Goal: Task Accomplishment & Management: Manage account settings

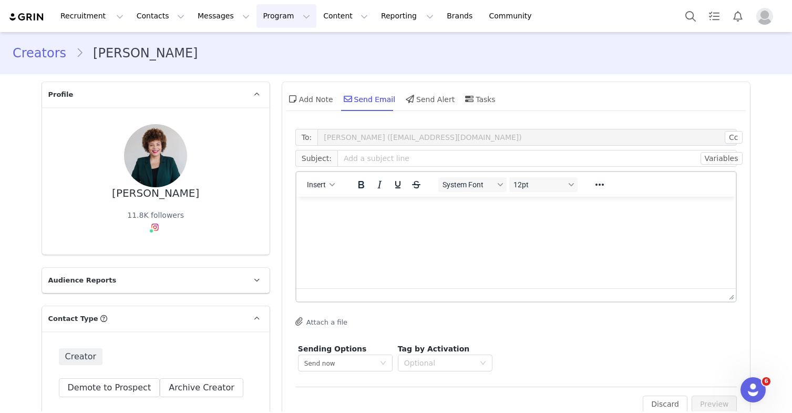
click at [261, 20] on button "Program Program" at bounding box center [286, 16] width 60 height 24
click at [262, 48] on p "Activations" at bounding box center [269, 46] width 40 height 11
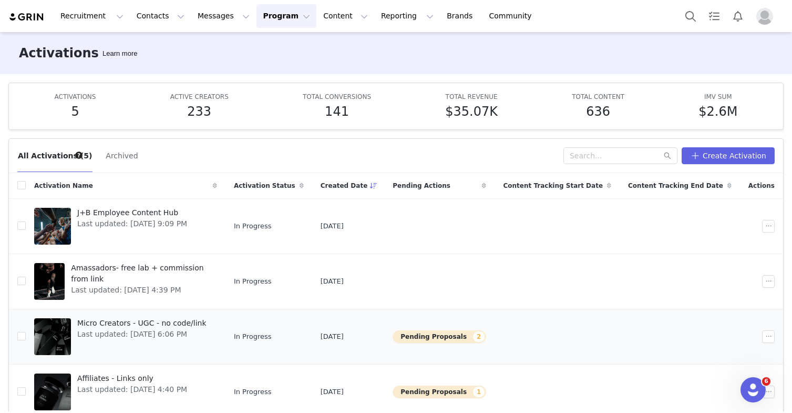
click at [438, 335] on button "Pending Proposals 2" at bounding box center [440, 336] width 94 height 13
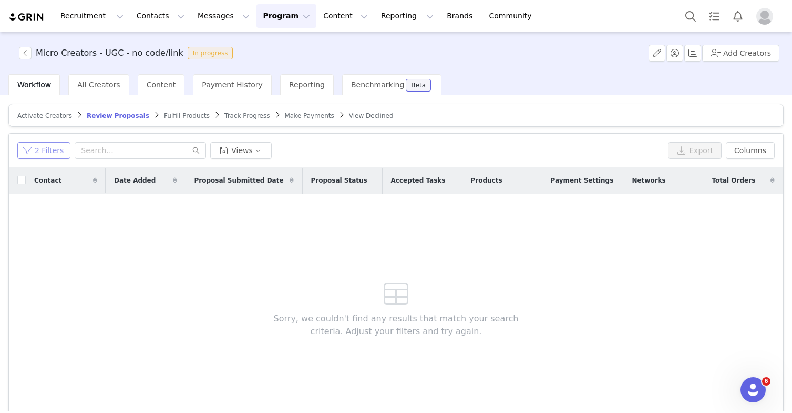
click at [58, 150] on button "2 Filters" at bounding box center [43, 150] width 53 height 17
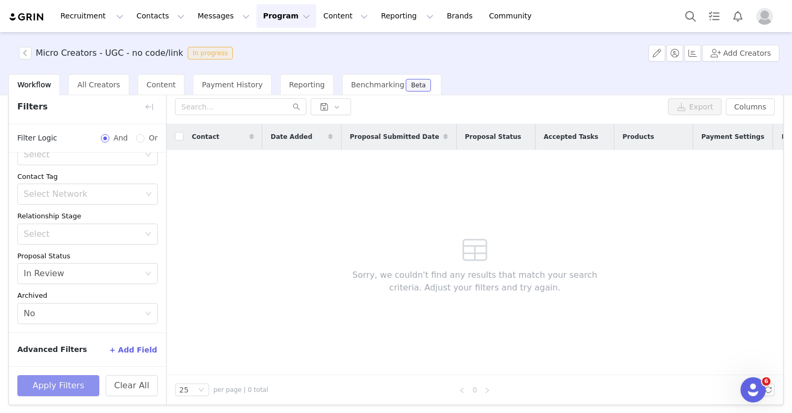
scroll to position [45, 0]
click at [119, 384] on button "Clear All" at bounding box center [132, 383] width 52 height 21
click at [243, 270] on div "Contact Date Added Proposal Submitted Date Proposal Status Accepted Tasks Produ…" at bounding box center [475, 247] width 616 height 251
click at [148, 102] on button "button" at bounding box center [149, 105] width 17 height 17
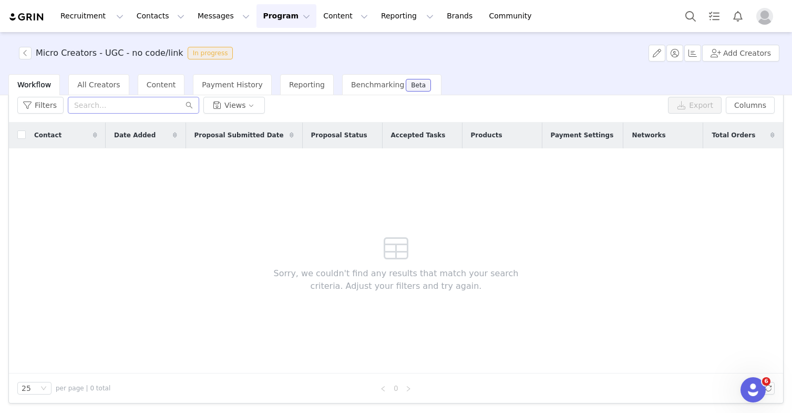
scroll to position [131, 0]
click at [94, 87] on span "All Creators" at bounding box center [98, 84] width 43 height 8
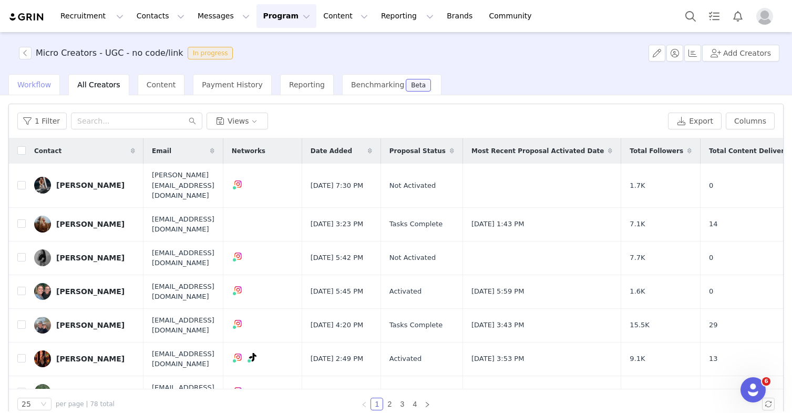
click at [40, 86] on span "Workflow" at bounding box center [34, 84] width 34 height 8
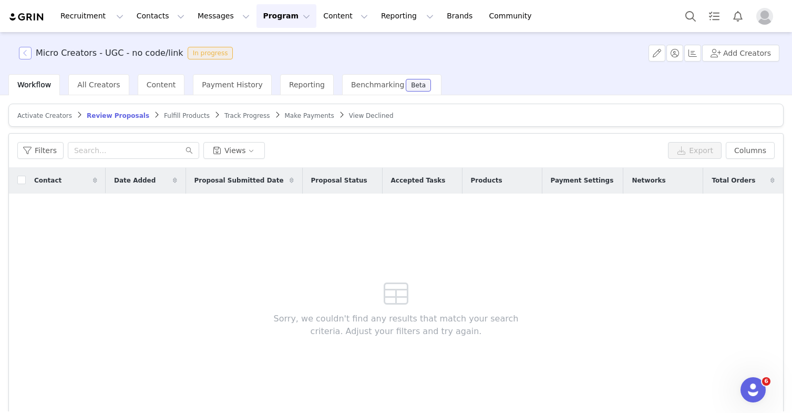
click at [28, 52] on button "button" at bounding box center [25, 53] width 13 height 13
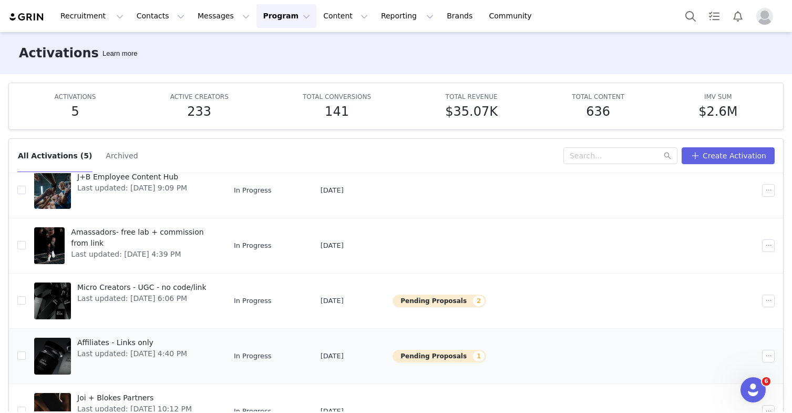
scroll to position [46, 0]
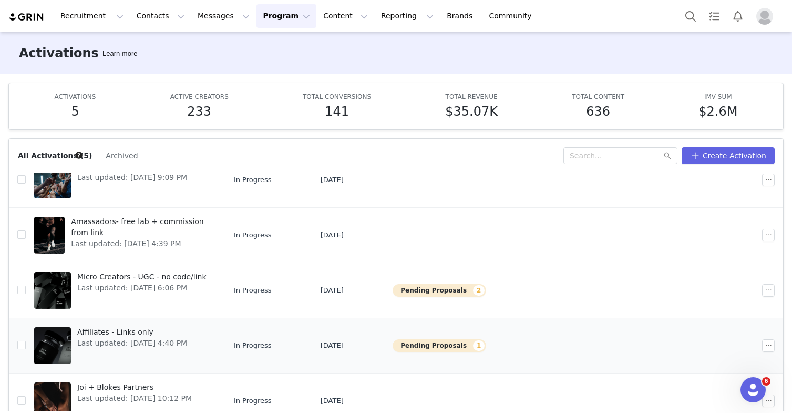
click at [441, 344] on button "Pending Proposals 1" at bounding box center [440, 345] width 94 height 13
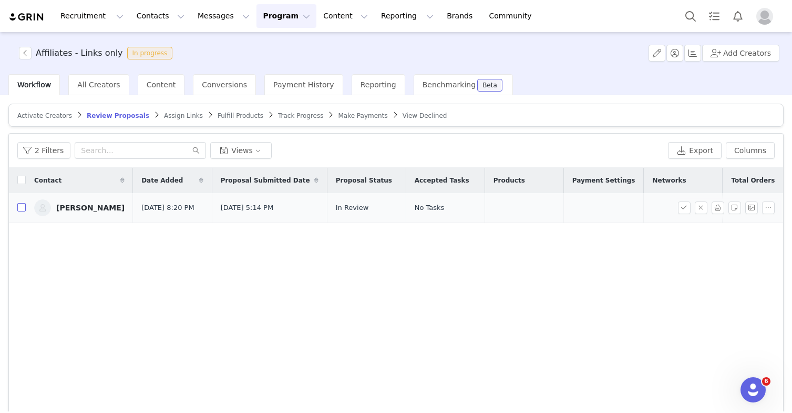
click at [22, 207] on input "checkbox" at bounding box center [21, 207] width 8 height 8
checkbox input "true"
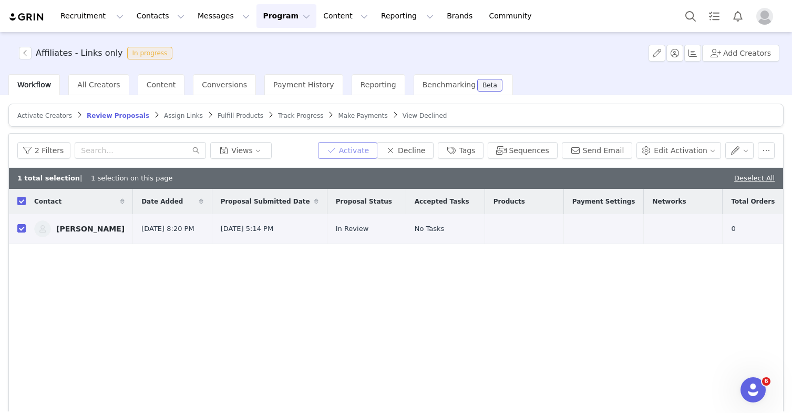
click at [366, 150] on button "Activate" at bounding box center [347, 150] width 59 height 17
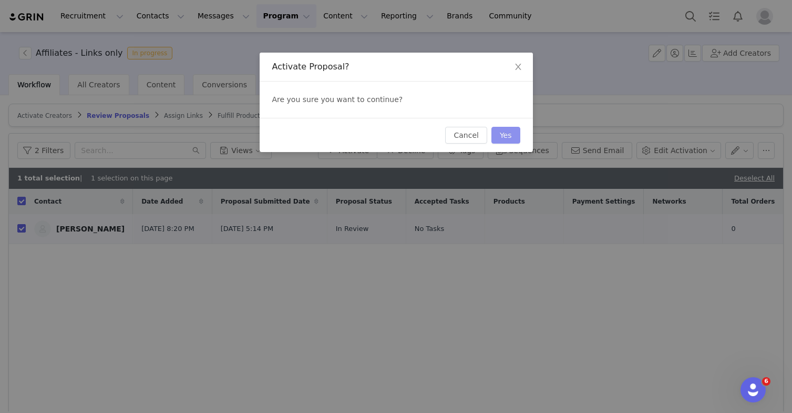
click at [502, 134] on button "Yes" at bounding box center [505, 135] width 29 height 17
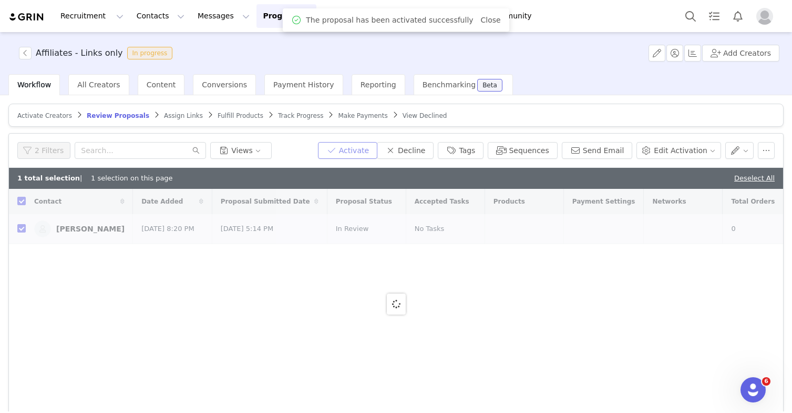
checkbox input "false"
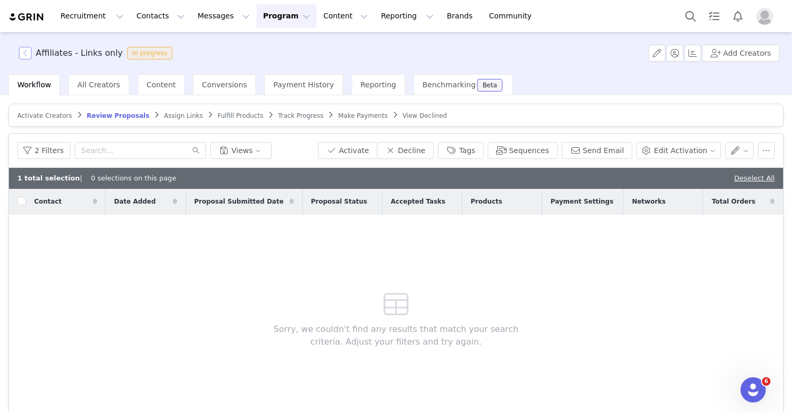
click at [28, 53] on button "button" at bounding box center [25, 53] width 13 height 13
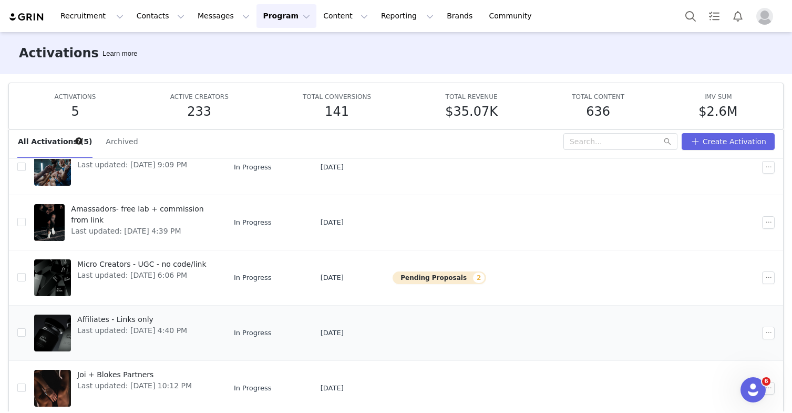
scroll to position [46, 0]
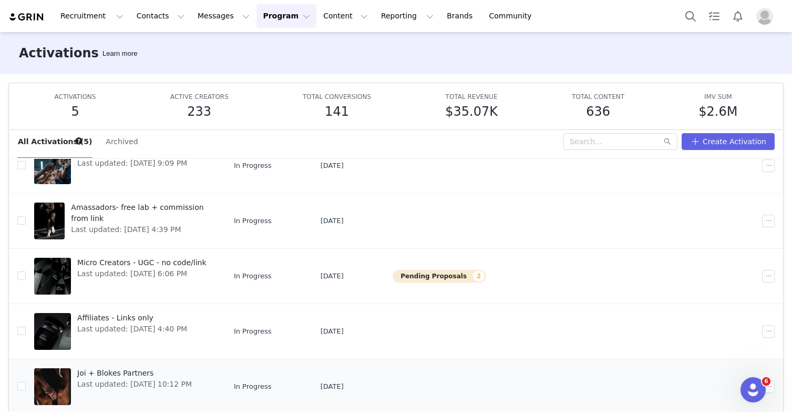
click at [134, 373] on span "Joi + Blokes Partners" at bounding box center [134, 372] width 115 height 11
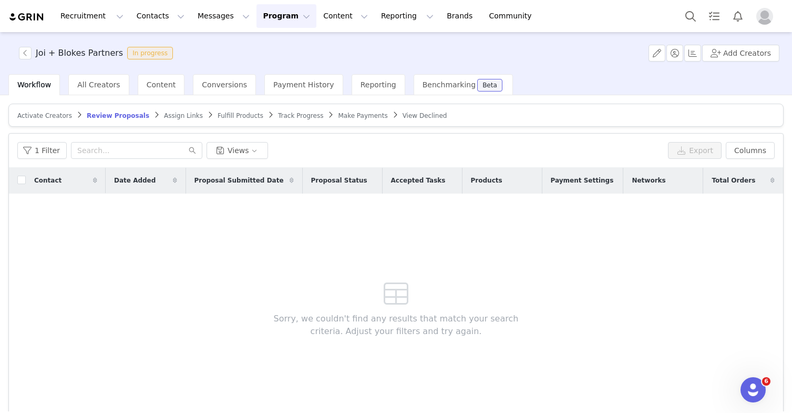
click at [341, 117] on span "Make Payments" at bounding box center [362, 115] width 49 height 7
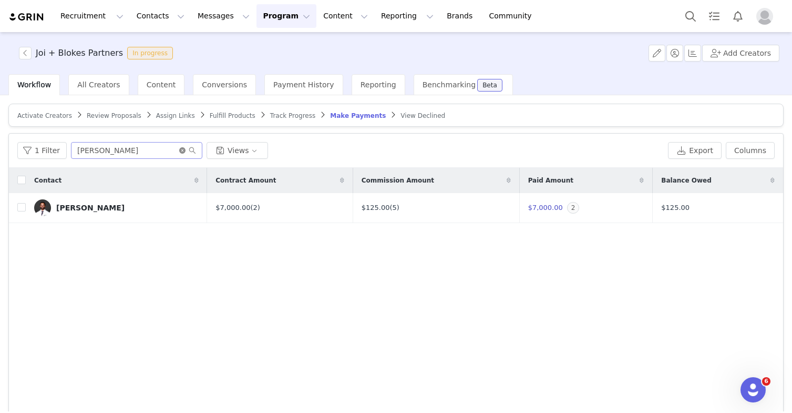
click at [180, 151] on icon "icon: close-circle" at bounding box center [182, 150] width 6 height 6
